Goal: Task Accomplishment & Management: Manage account settings

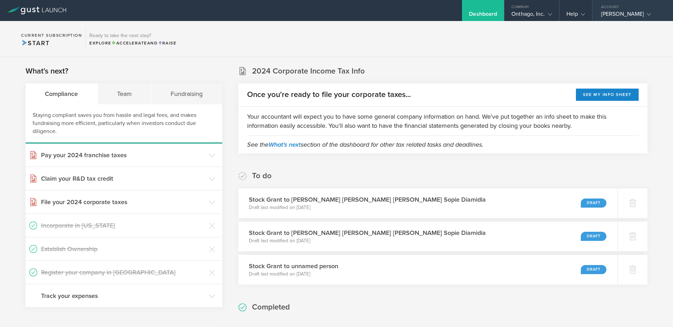
click at [651, 15] on icon at bounding box center [648, 14] width 4 height 4
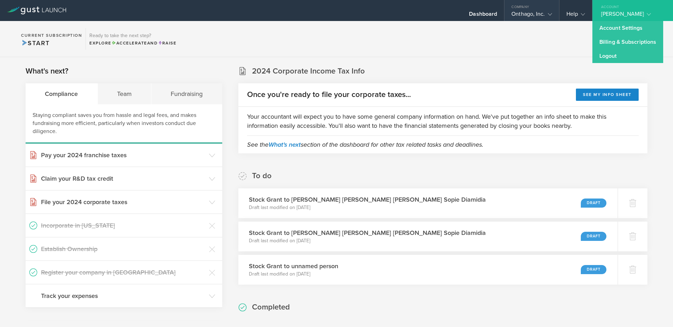
click at [535, 14] on div "Onthago, Inc." at bounding box center [531, 16] width 40 height 11
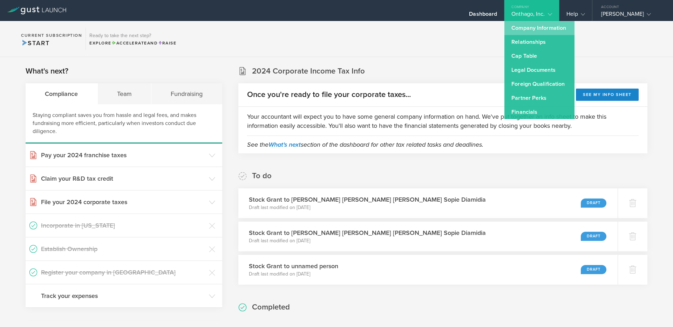
click at [532, 27] on link "Company Information" at bounding box center [539, 28] width 70 height 14
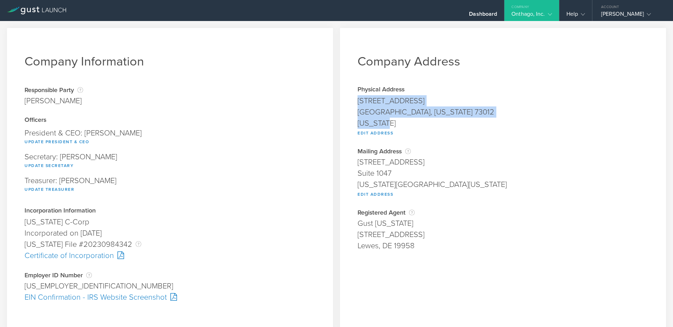
drag, startPoint x: 391, startPoint y: 124, endPoint x: 356, endPoint y: 103, distance: 41.0
click at [357, 103] on span "[STREET_ADDRESS][US_STATE][US_STATE] Edit Address" at bounding box center [502, 115] width 291 height 41
copy span "[STREET_ADDRESS][US_STATE][US_STATE]"
